Goal: Information Seeking & Learning: Find specific fact

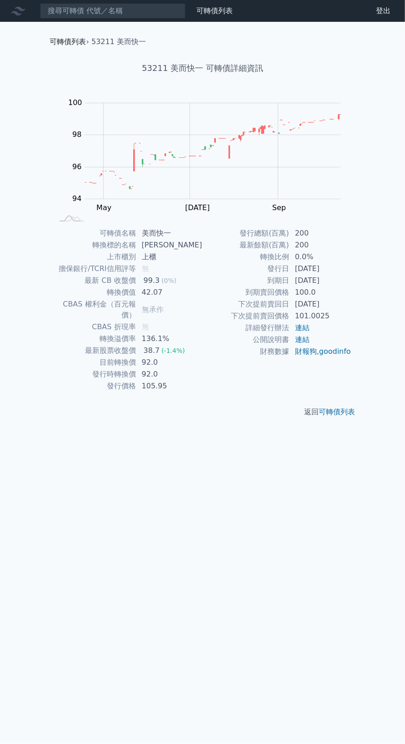
click at [65, 43] on link "可轉債列表" at bounding box center [68, 41] width 36 height 9
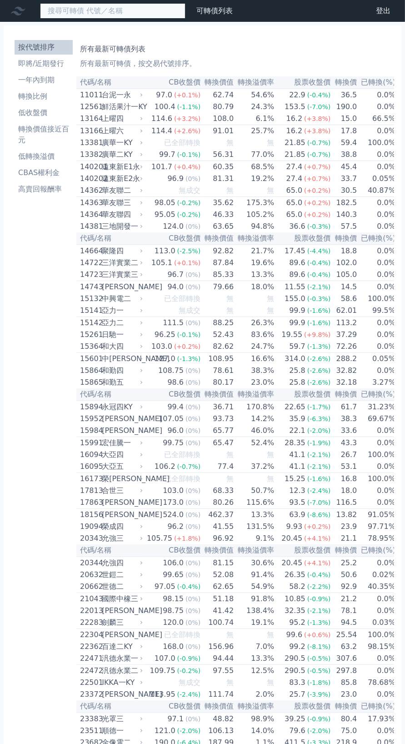
click at [134, 12] on input at bounding box center [113, 10] width 146 height 15
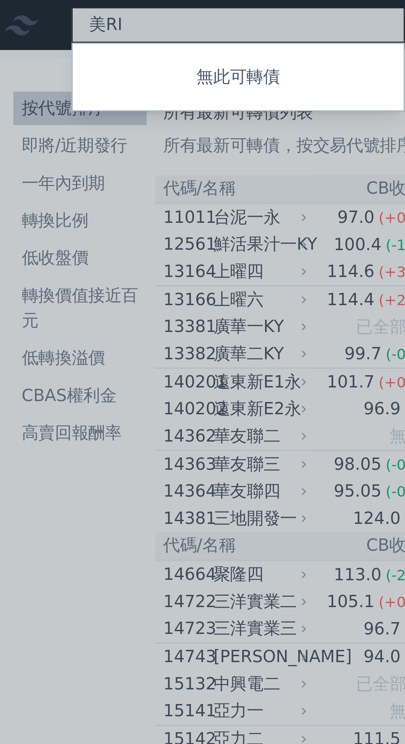
type input "美而"
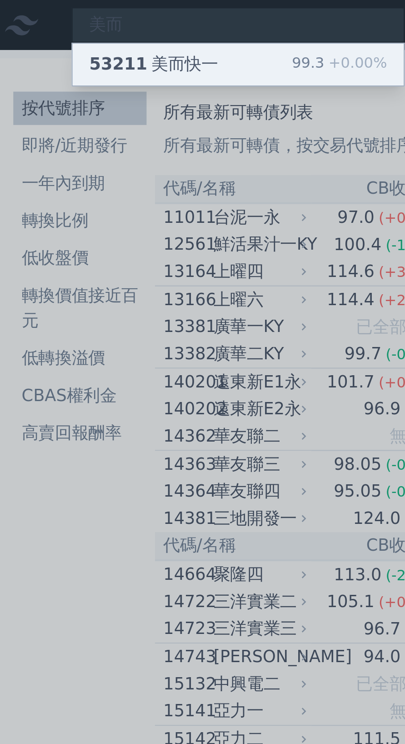
click at [118, 30] on div "53211 美而快一 99.3 +0.00%" at bounding box center [112, 28] width 145 height 18
